Goal: Transaction & Acquisition: Subscribe to service/newsletter

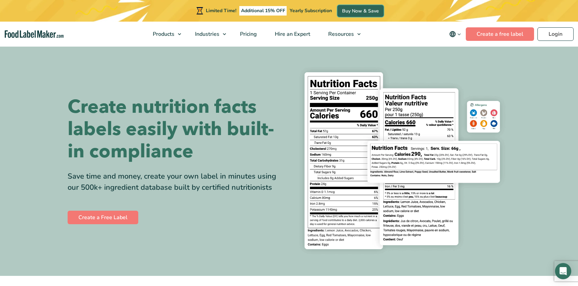
click at [357, 14] on link "Buy Now & Save" at bounding box center [360, 11] width 46 height 12
click at [548, 37] on link "Login" at bounding box center [555, 34] width 36 height 14
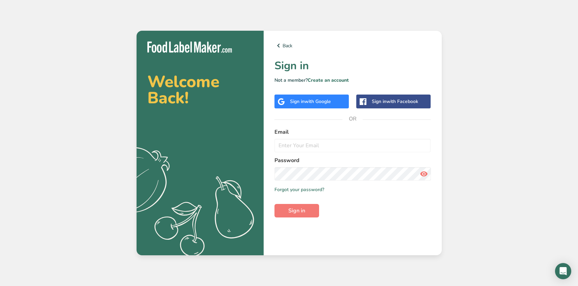
click at [328, 103] on span "with Google" at bounding box center [318, 101] width 26 height 6
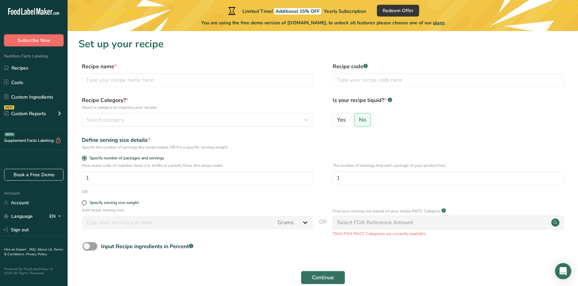
click at [28, 44] on span "Subscribe Now" at bounding box center [34, 40] width 33 height 7
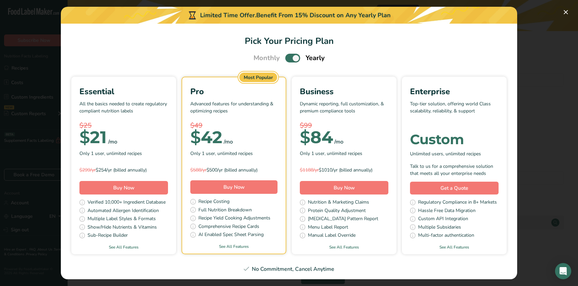
click at [299, 61] on label "Pick Your Pricing Plan Modal" at bounding box center [292, 58] width 15 height 8
click at [290, 61] on input "Pick Your Pricing Plan Modal" at bounding box center [287, 58] width 4 height 4
checkbox input "false"
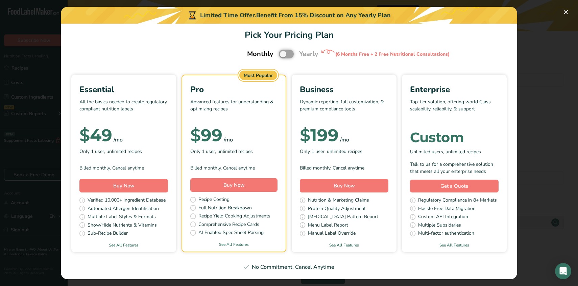
scroll to position [7, 0]
click at [565, 11] on button "Pick Your Pricing Plan Modal" at bounding box center [565, 12] width 11 height 11
